Goal: Navigation & Orientation: Find specific page/section

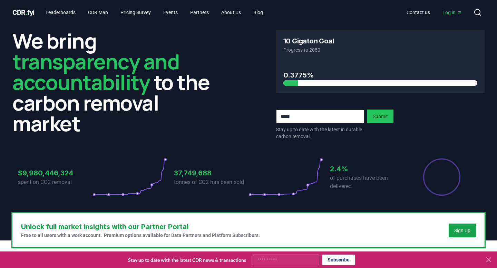
click at [489, 260] on icon at bounding box center [488, 260] width 8 height 8
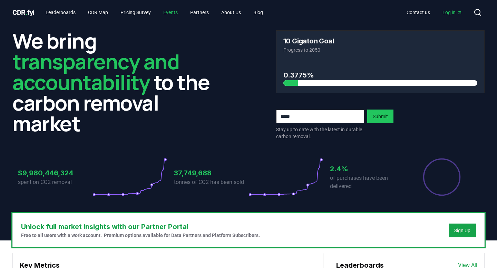
click at [175, 11] on link "Events" at bounding box center [171, 12] width 26 height 12
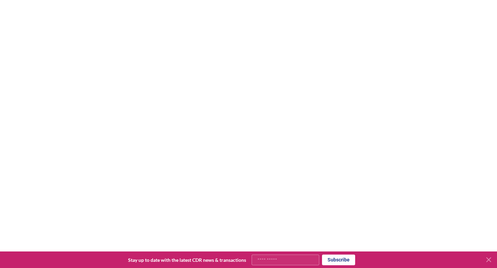
scroll to position [145, 0]
